Goal: Transaction & Acquisition: Purchase product/service

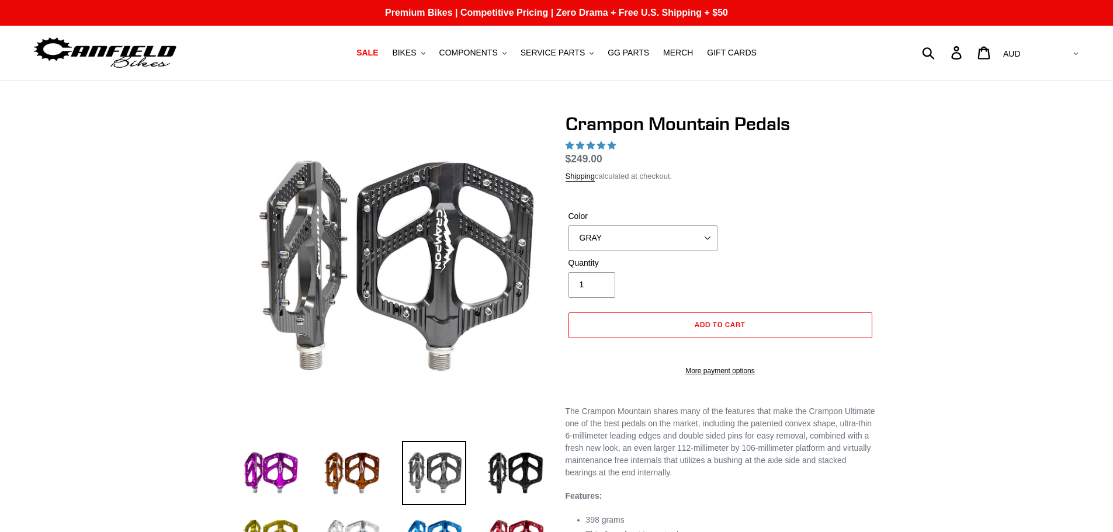
select select "highest-rating"
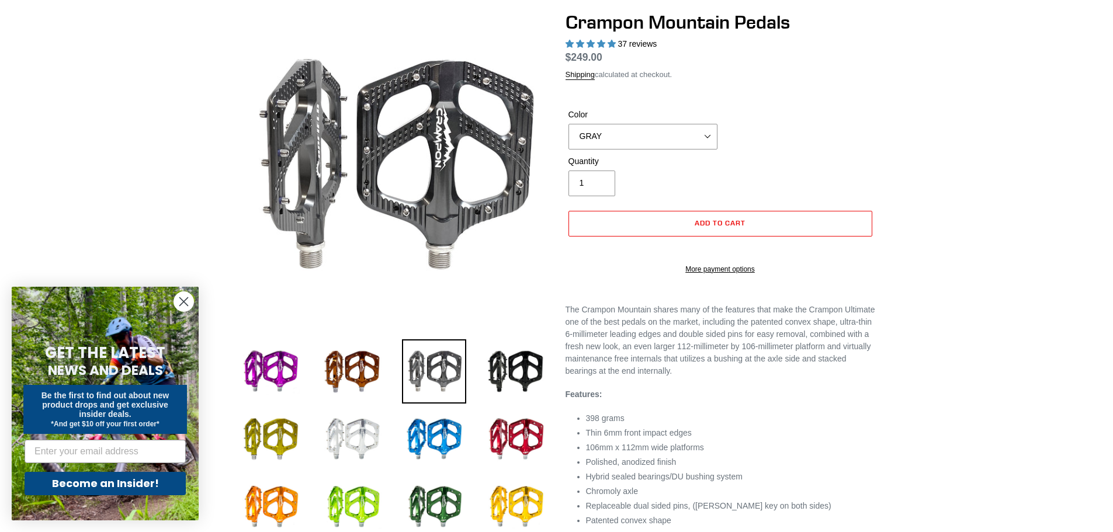
scroll to position [117, 0]
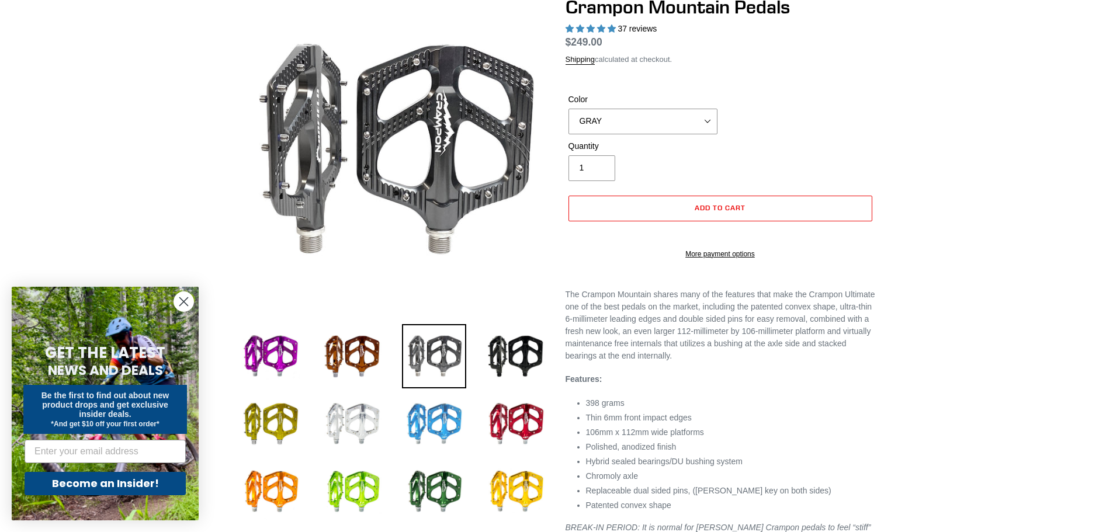
click at [427, 428] on img at bounding box center [434, 424] width 64 height 64
select select "BLUE"
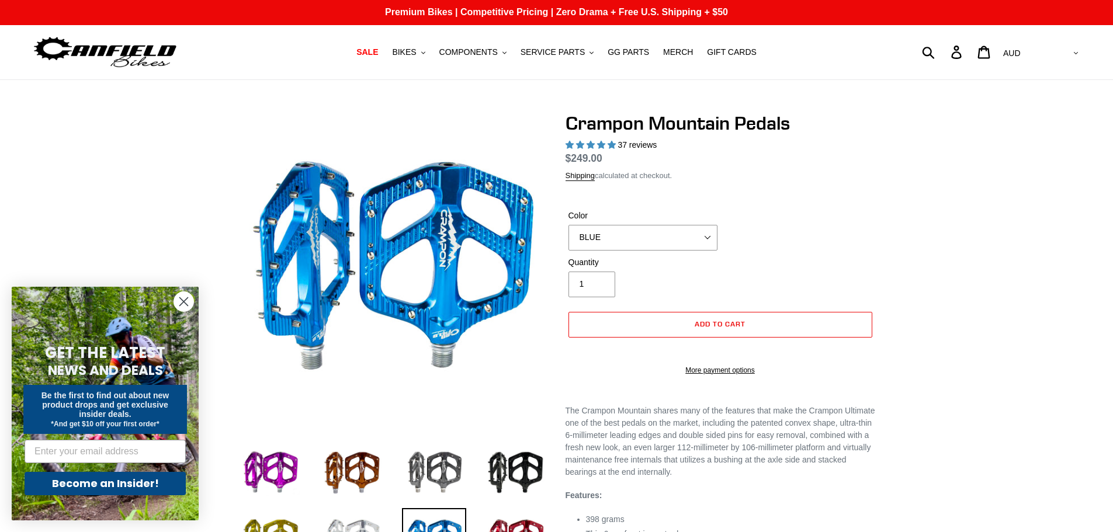
scroll to position [0, 0]
drag, startPoint x: 605, startPoint y: 160, endPoint x: 548, endPoint y: 154, distance: 57.0
click at [548, 154] on div "Crampon Mountain Pedals 37 reviews Regular price $249.00 Sale price $249.00 On …" at bounding box center [711, 418] width 327 height 610
click at [704, 174] on div "Shipping calculated at checkout." at bounding box center [720, 177] width 310 height 12
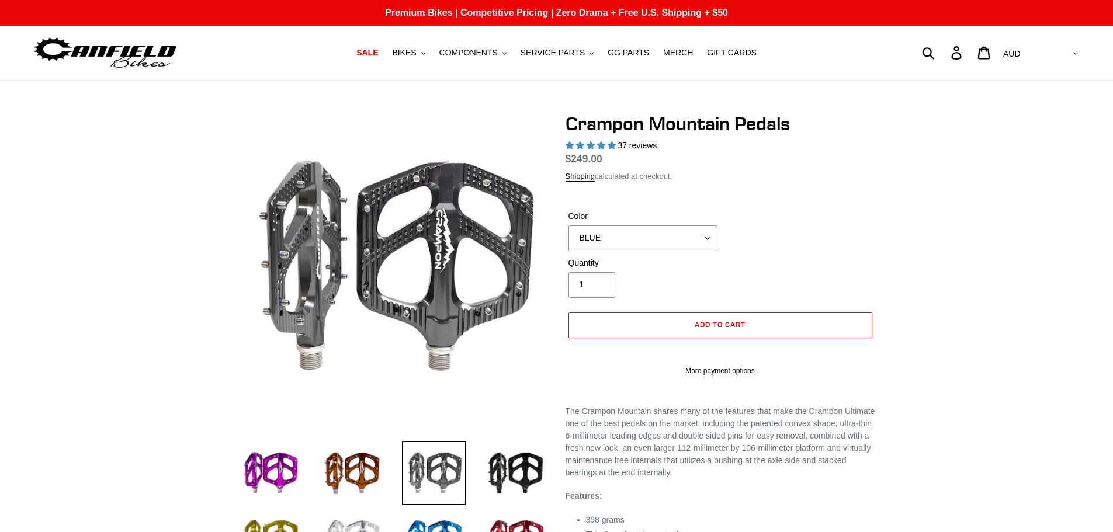
select select "BLUE"
select select "highest-rating"
